Goal: Transaction & Acquisition: Book appointment/travel/reservation

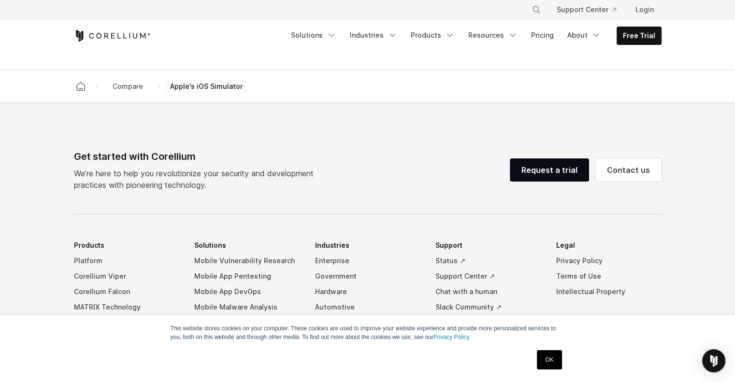
scroll to position [991, 0]
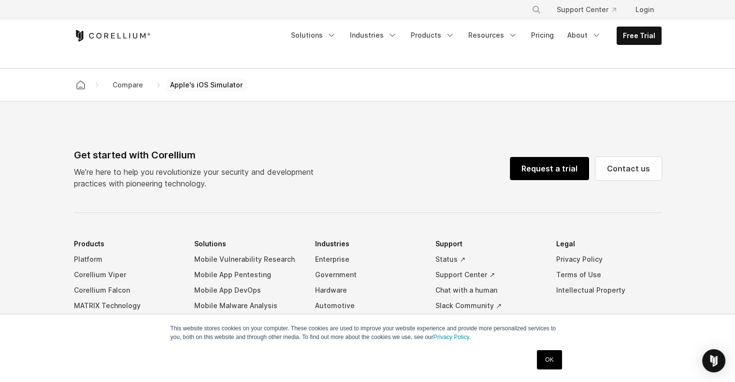
click at [559, 178] on link "Request a trial" at bounding box center [549, 168] width 79 height 23
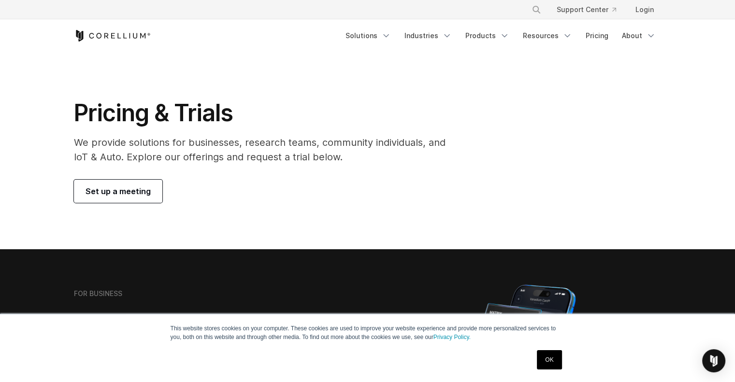
click at [138, 186] on span "Set up a meeting" at bounding box center [118, 192] width 65 height 12
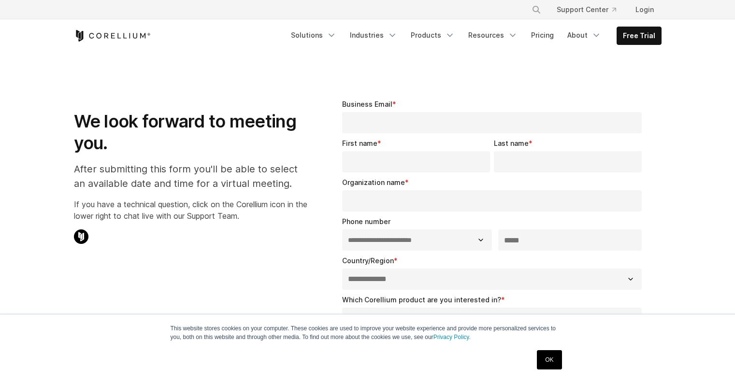
select select "**"
